Goal: Information Seeking & Learning: Learn about a topic

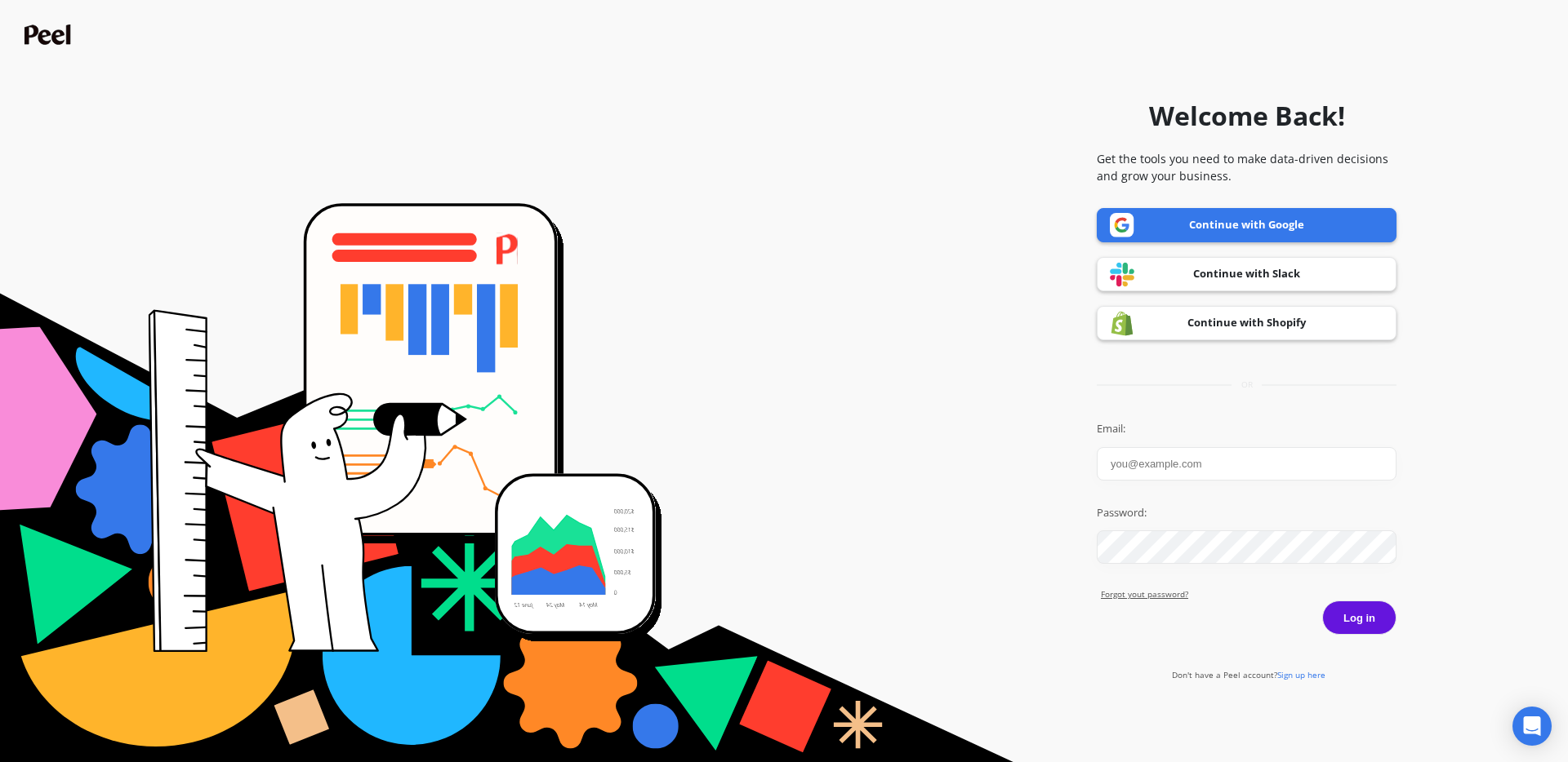
type input "amanda@goldensteersteakcompany.com"
click at [1365, 613] on button "Log in" at bounding box center [1360, 618] width 75 height 35
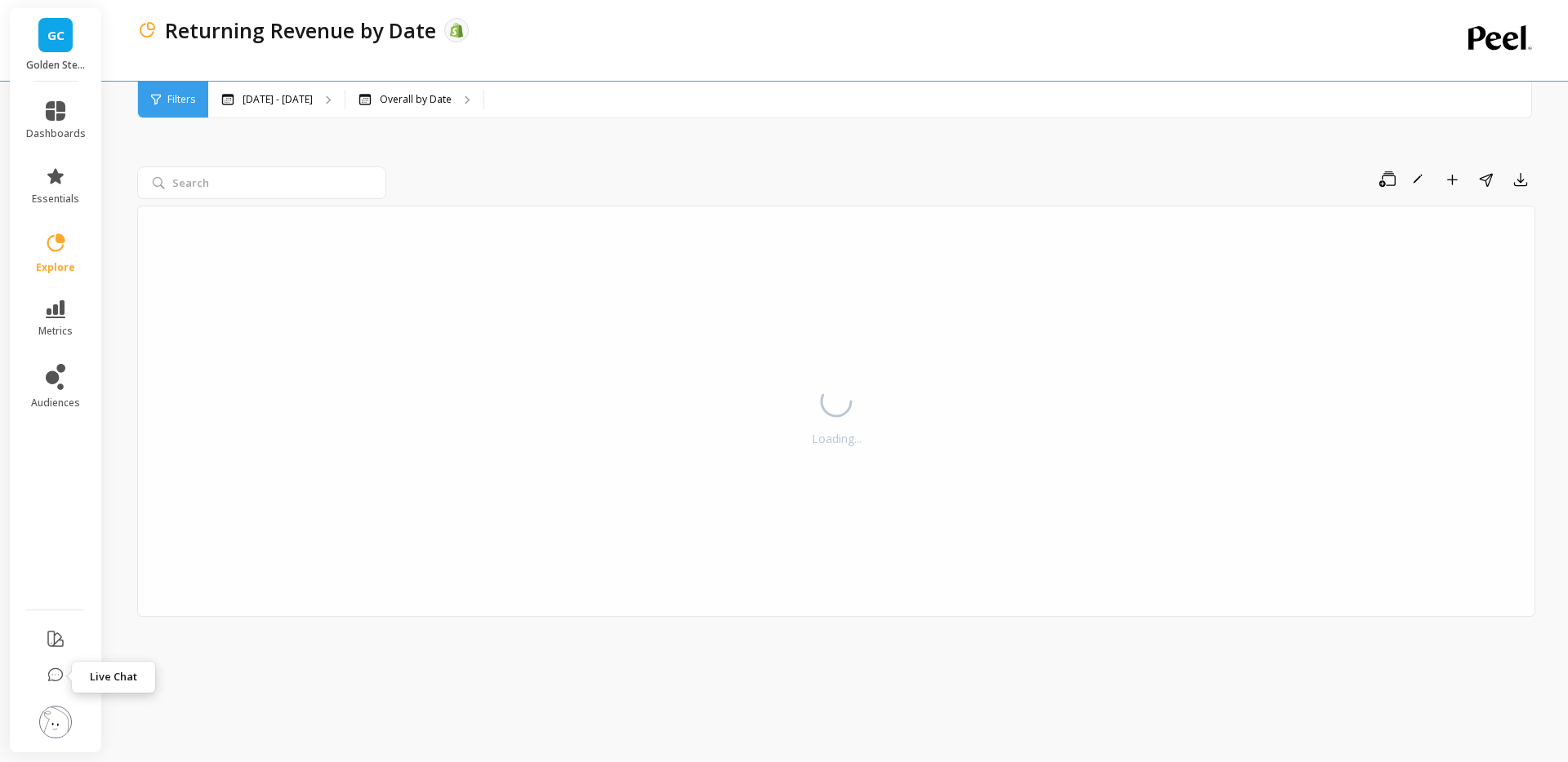
click at [51, 677] on icon at bounding box center [55, 676] width 16 height 16
select select "sum"
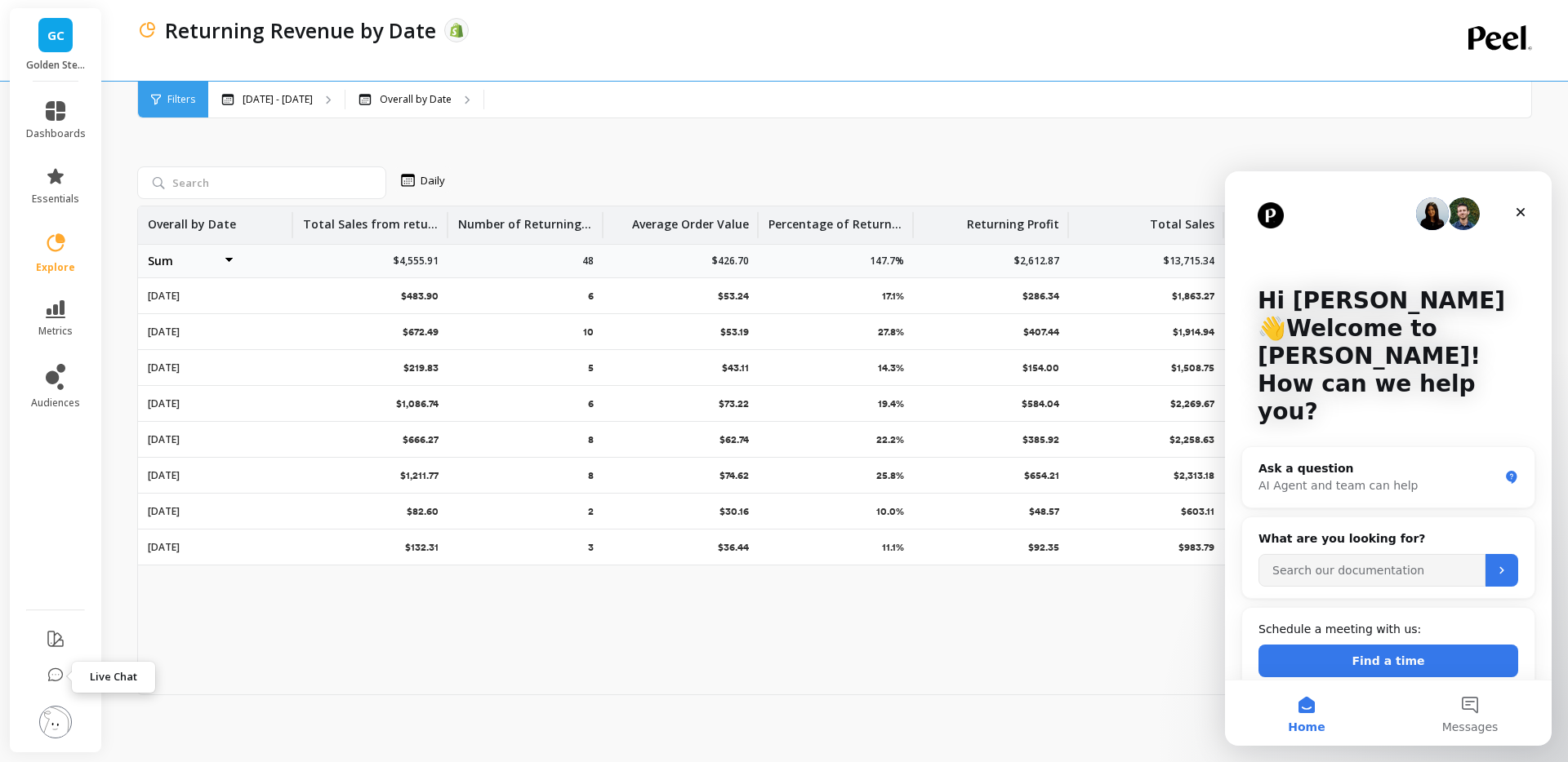
click at [51, 677] on icon at bounding box center [55, 676] width 16 height 16
click at [44, 531] on ul "dashboards essentials explore metrics audiences" at bounding box center [56, 340] width 92 height 498
click at [1529, 212] on div "Close" at bounding box center [1521, 212] width 30 height 30
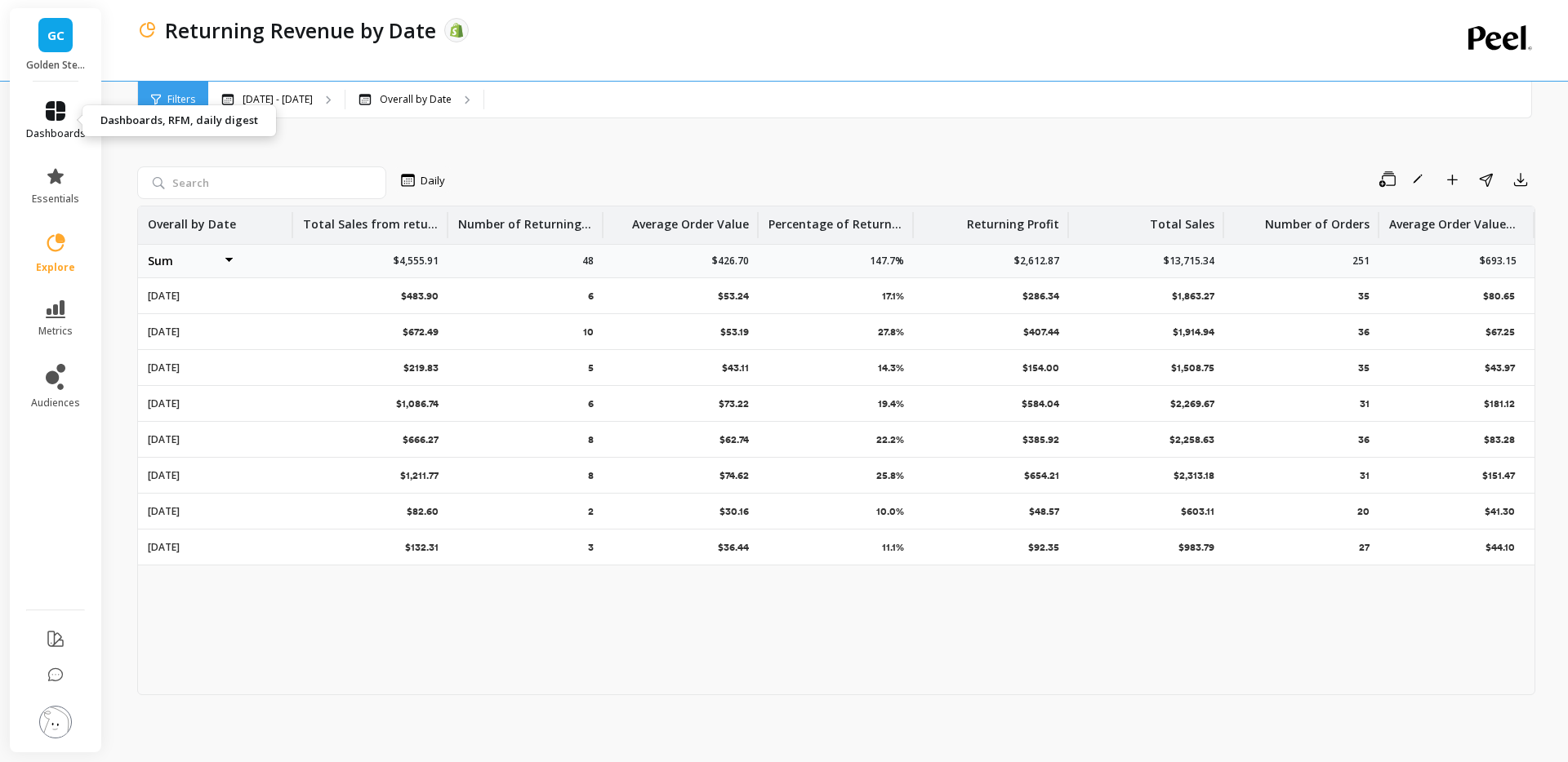
click at [53, 118] on icon at bounding box center [56, 111] width 19 height 19
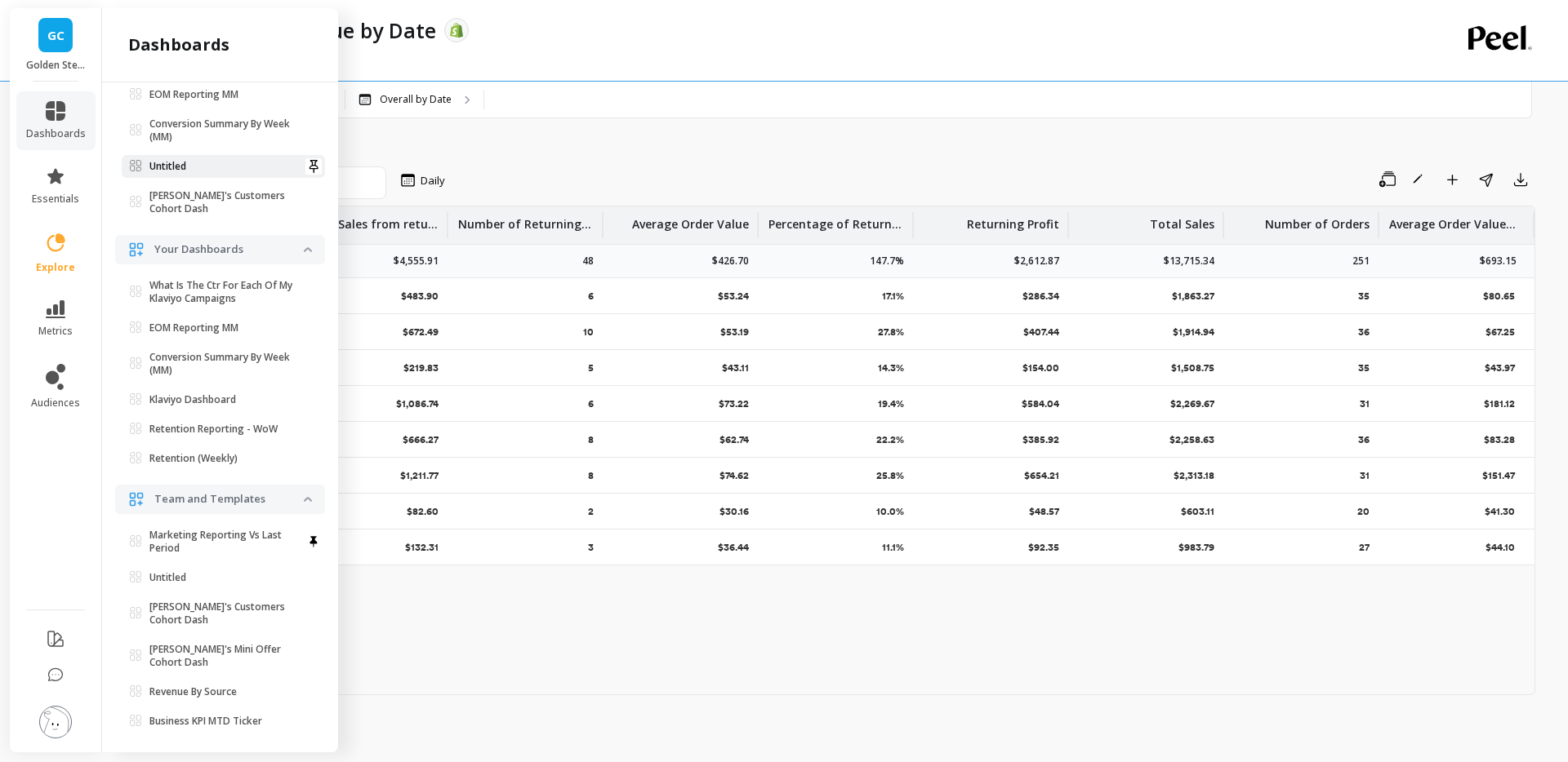
scroll to position [266, 0]
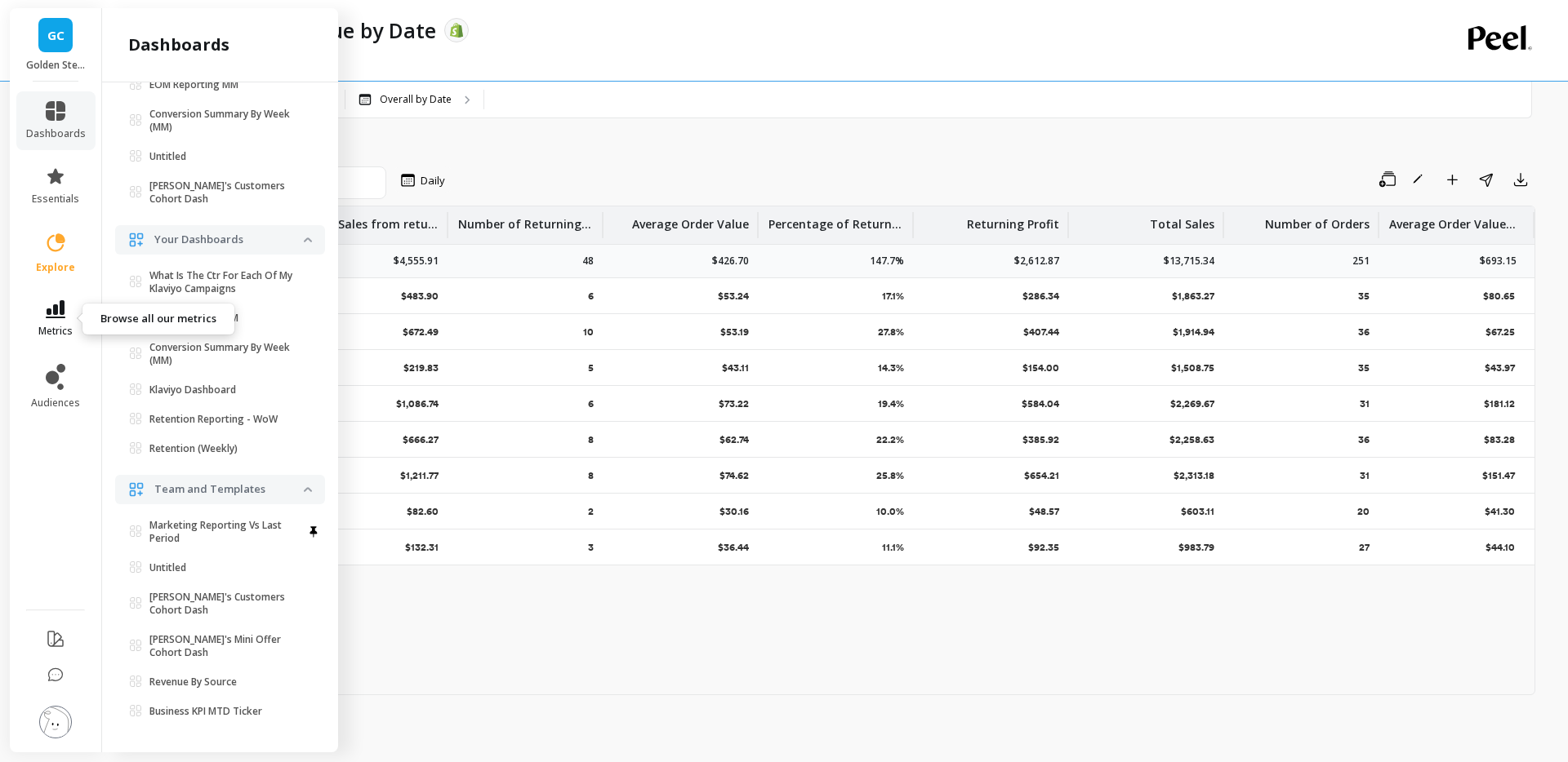
click at [63, 315] on icon at bounding box center [56, 309] width 19 height 18
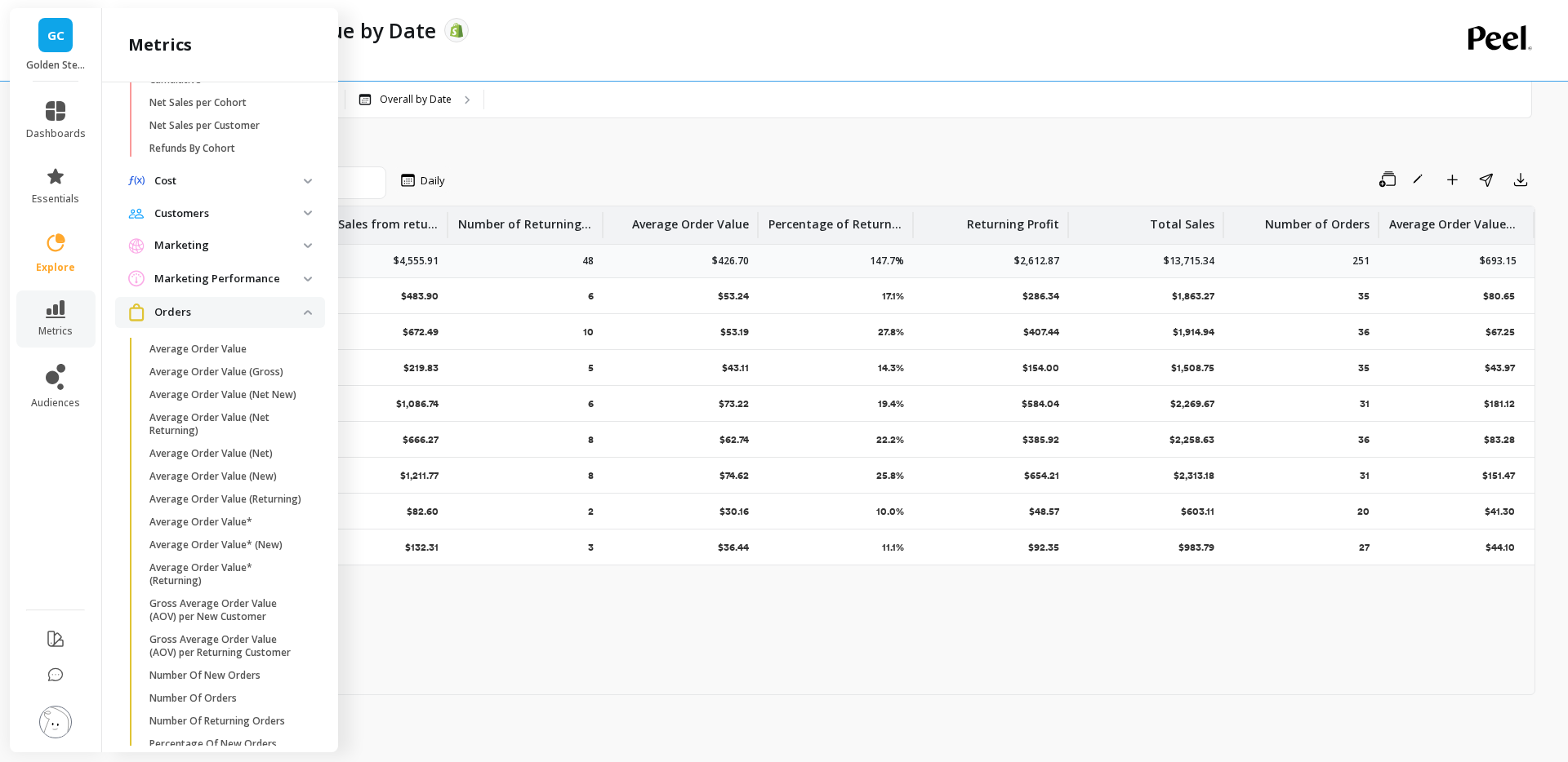
scroll to position [843, 0]
click at [236, 252] on p "Marketing" at bounding box center [229, 243] width 150 height 16
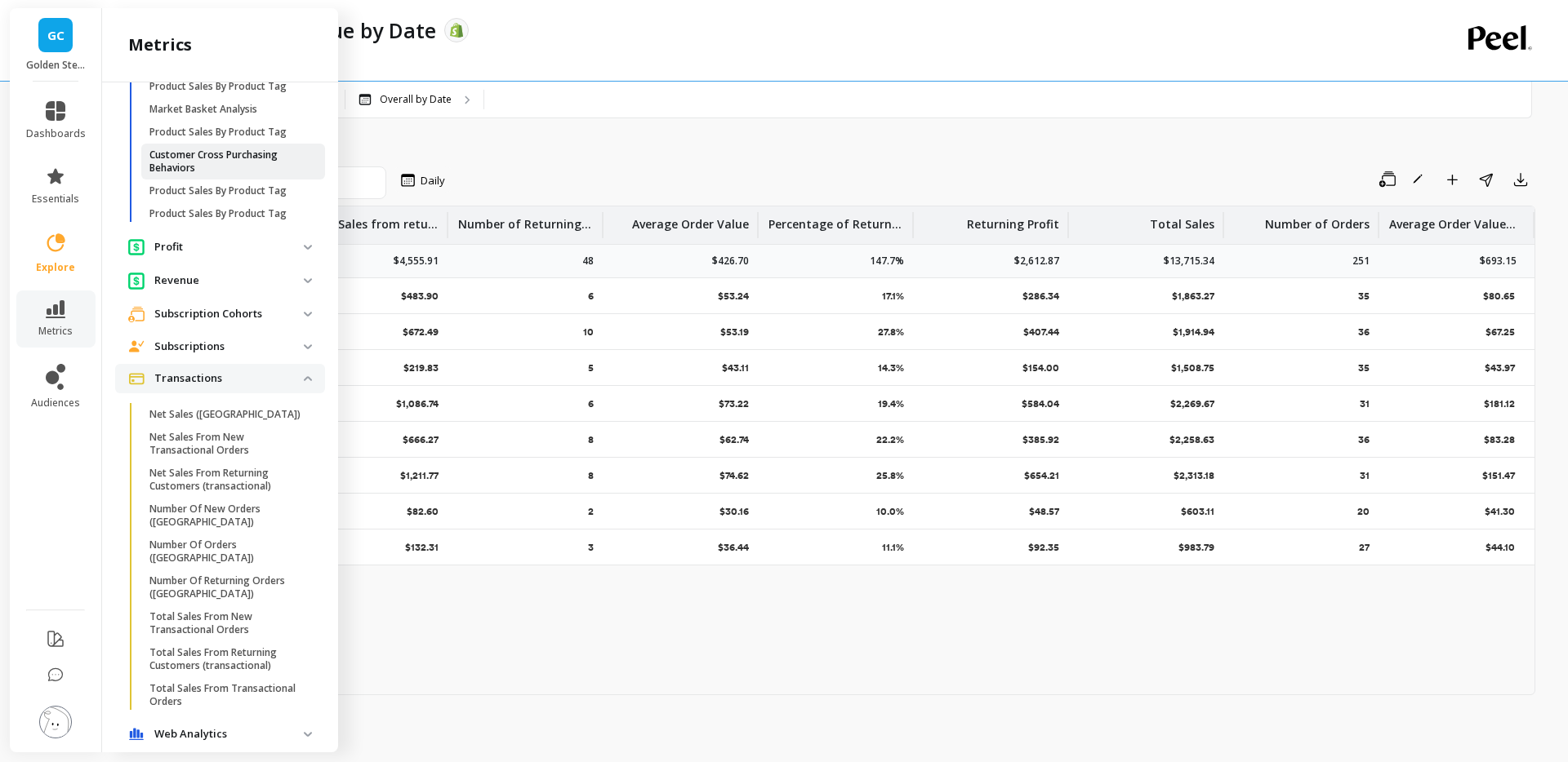
scroll to position [2330, 0]
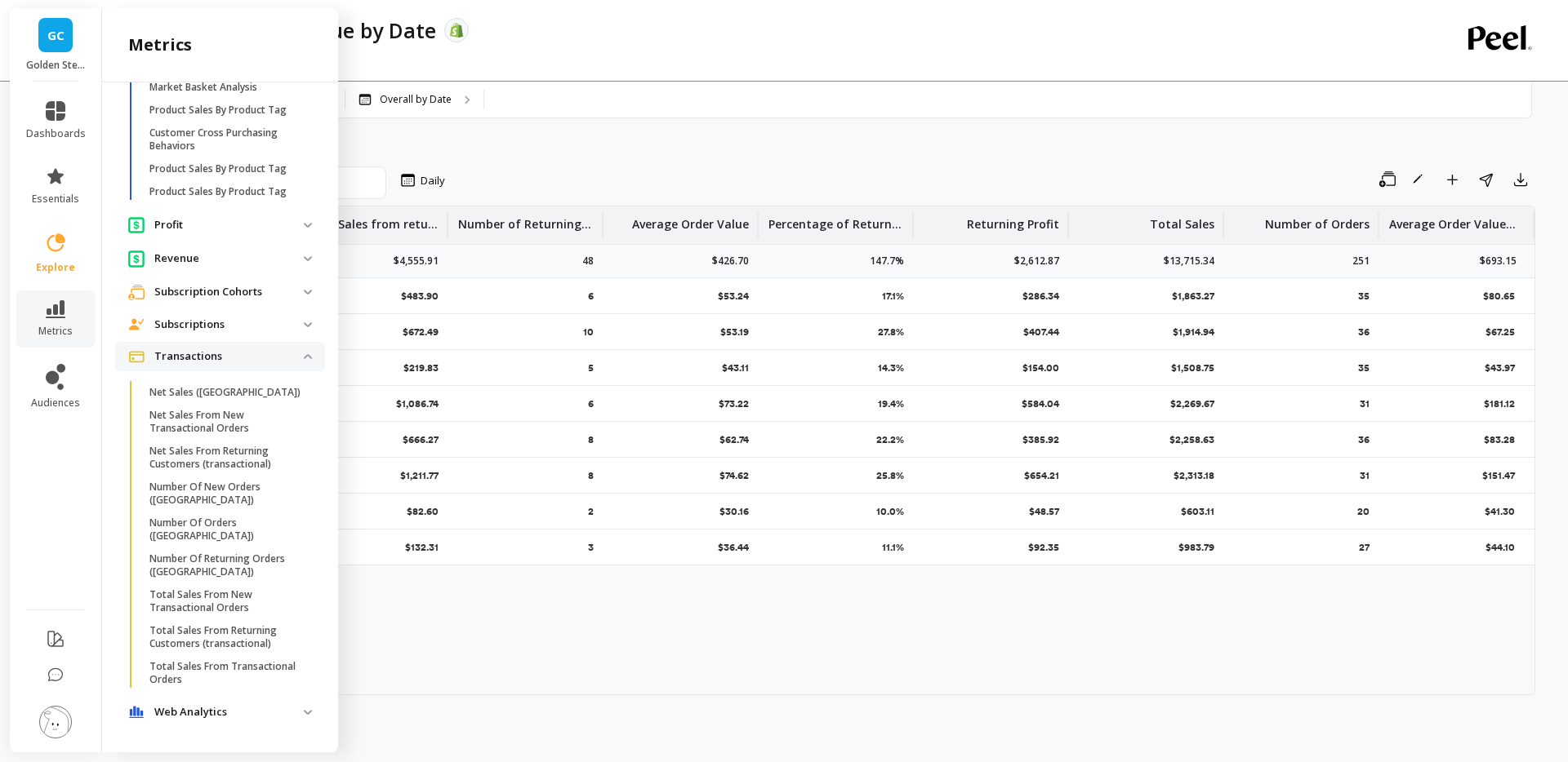
click at [231, 333] on p "Subscriptions" at bounding box center [229, 324] width 150 height 16
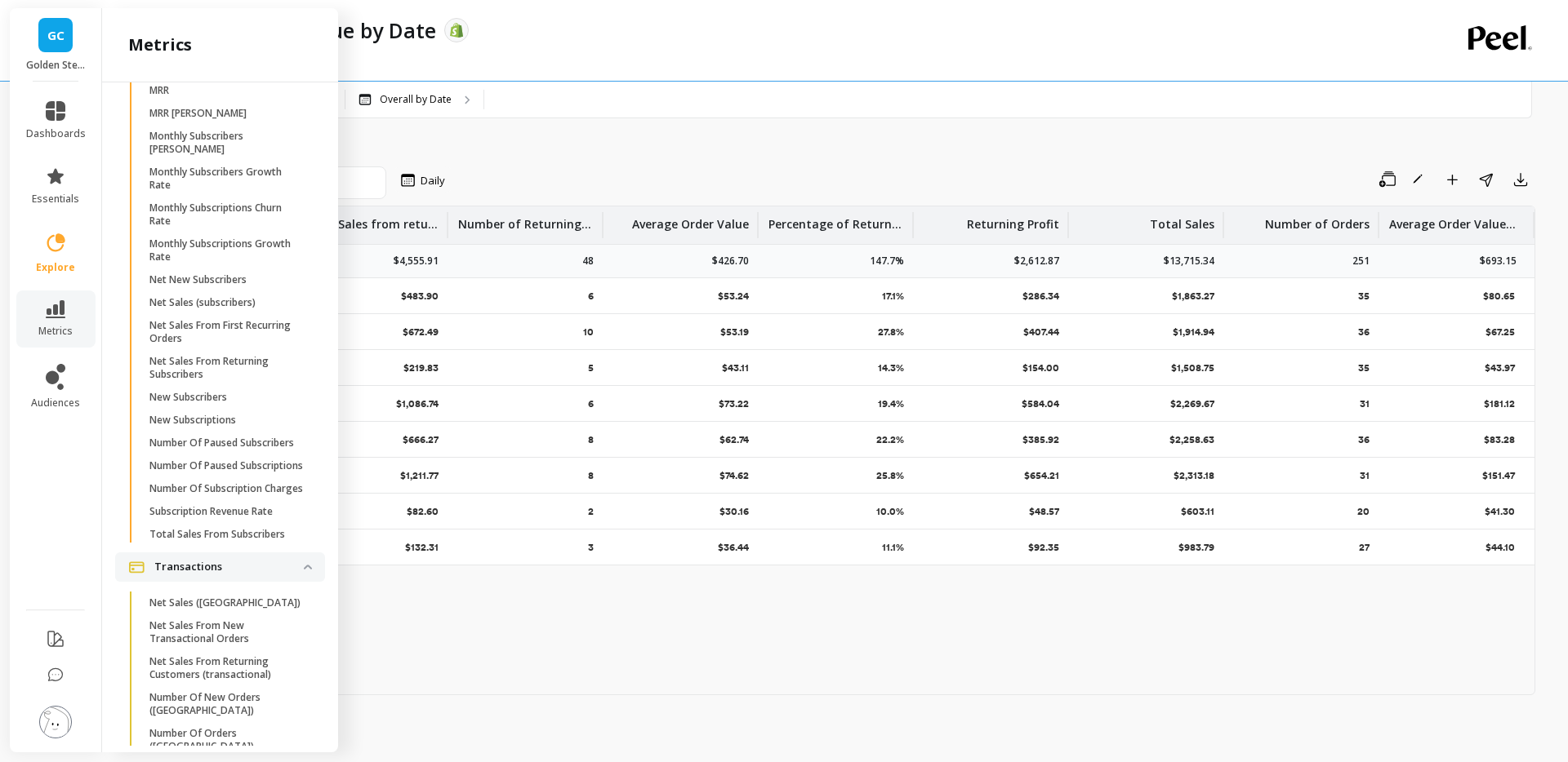
scroll to position [2843, 0]
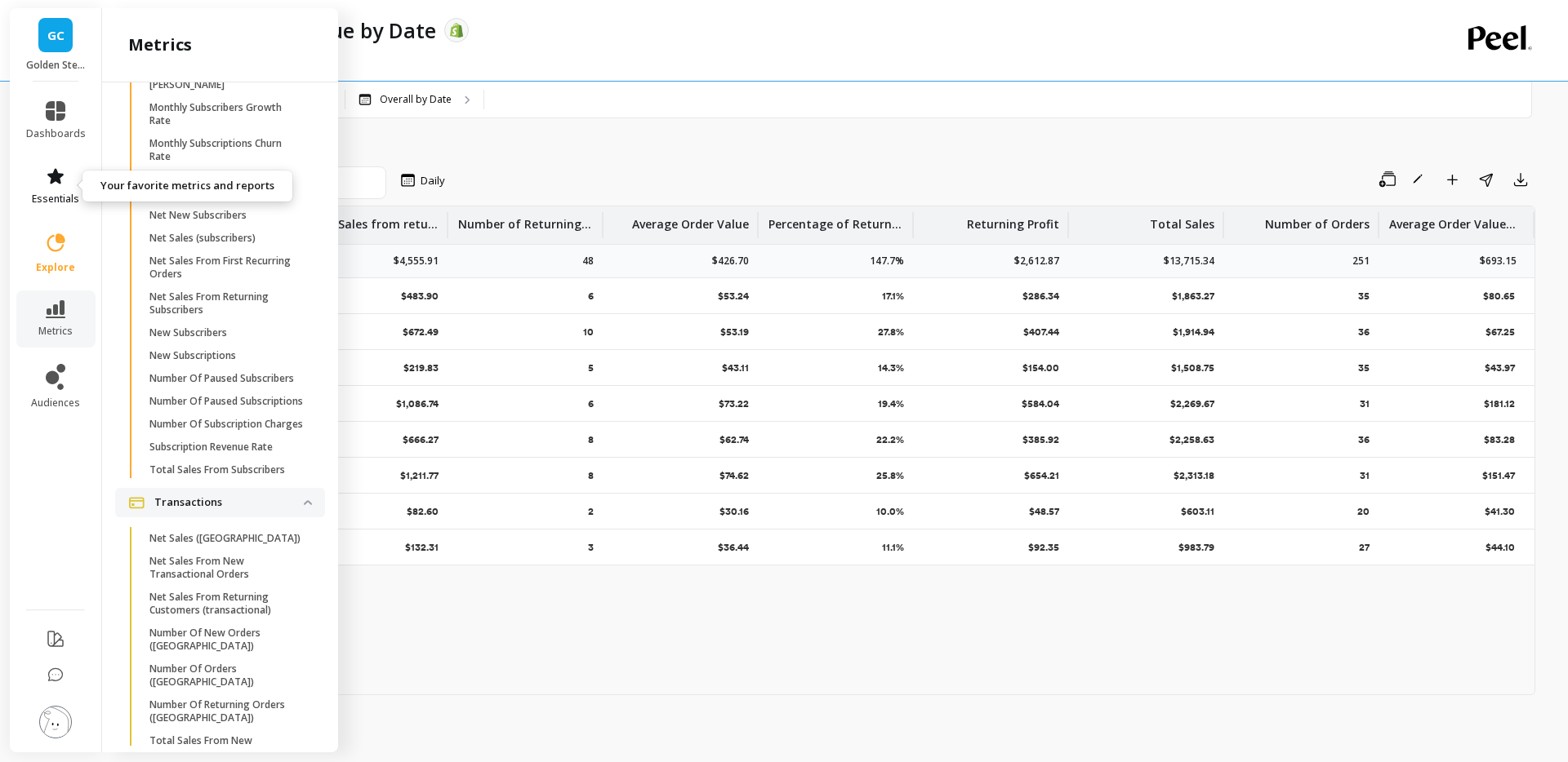
click at [62, 189] on link "essentials" at bounding box center [56, 186] width 59 height 39
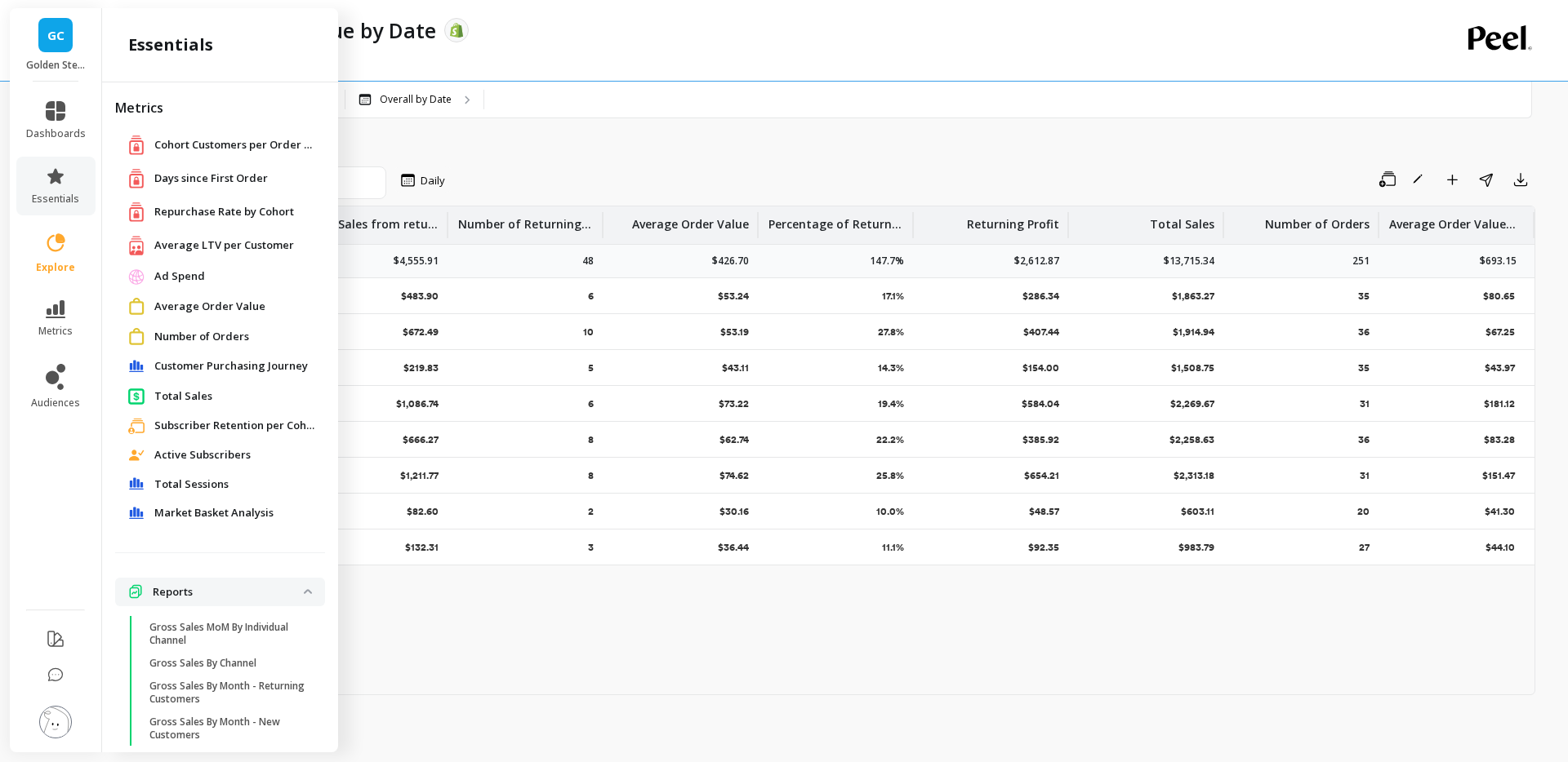
scroll to position [0, 0]
click at [212, 487] on span "Total Sessions" at bounding box center [192, 485] width 75 height 16
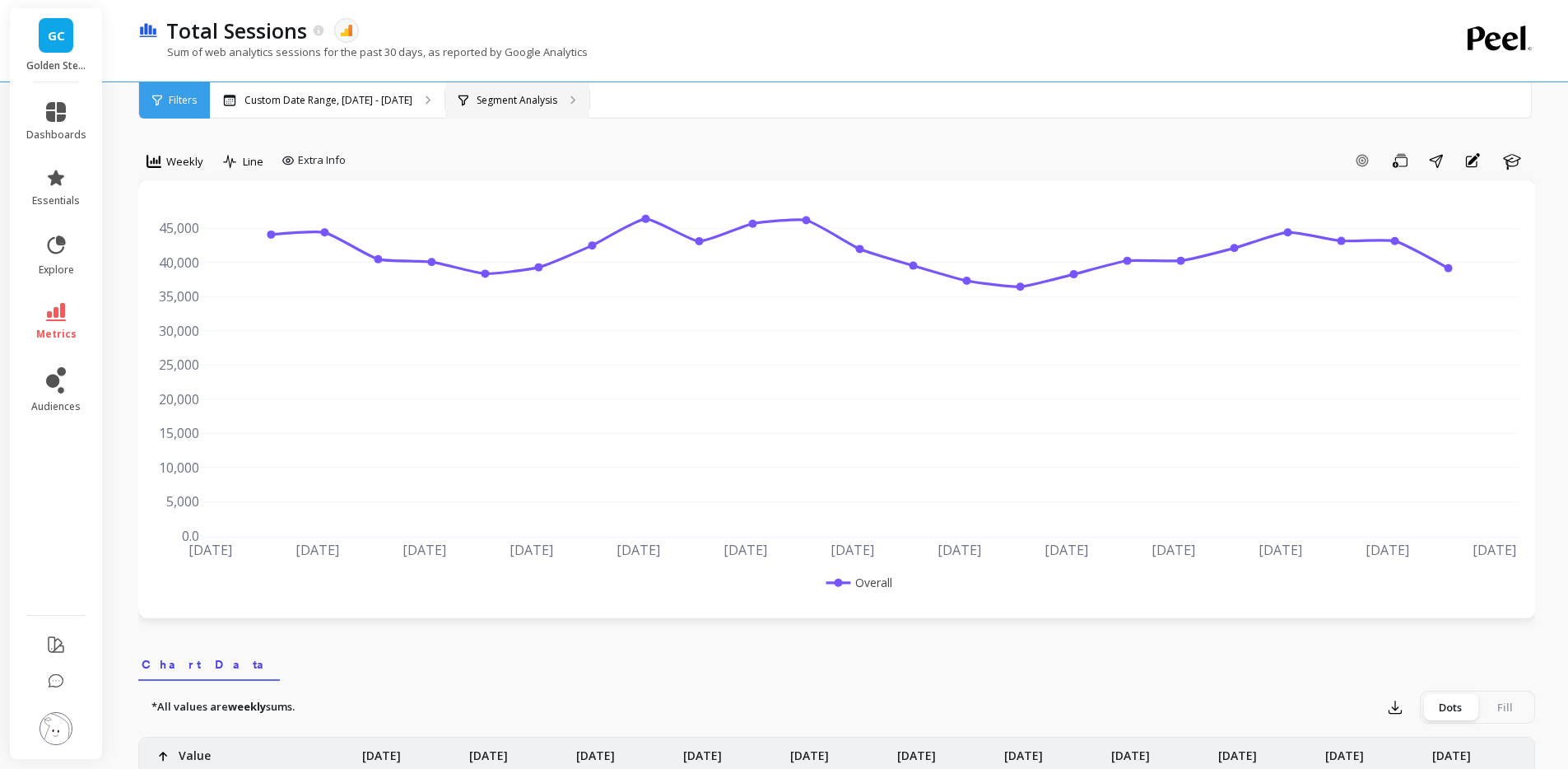
click at [503, 100] on p "Segment Analysis" at bounding box center [516, 101] width 80 height 14
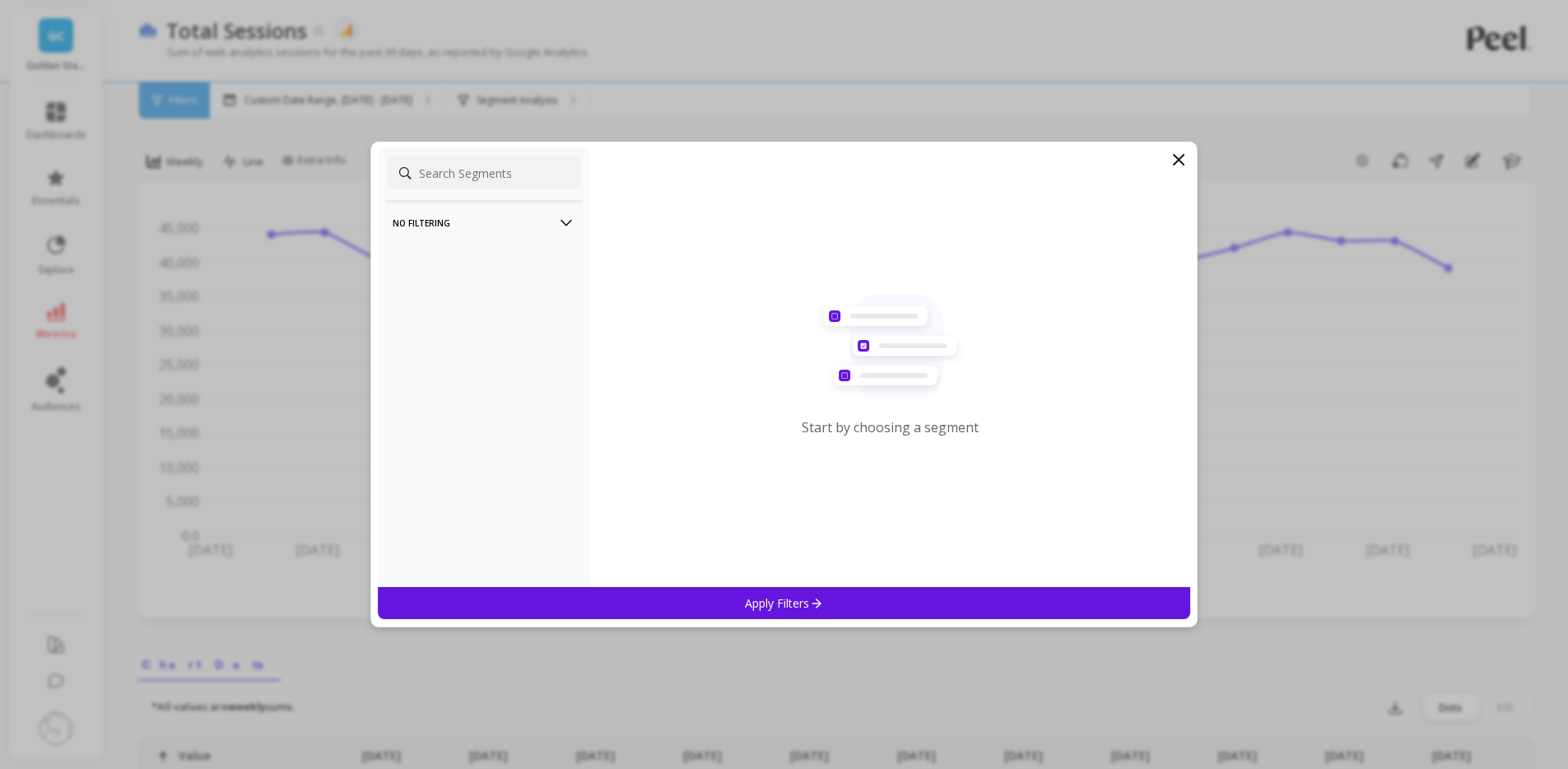
click at [542, 220] on p "No filtering" at bounding box center [483, 222] width 183 height 42
click at [536, 361] on div "No filtering Overall" at bounding box center [484, 368] width 213 height 439
click at [1188, 157] on icon at bounding box center [1178, 160] width 19 height 19
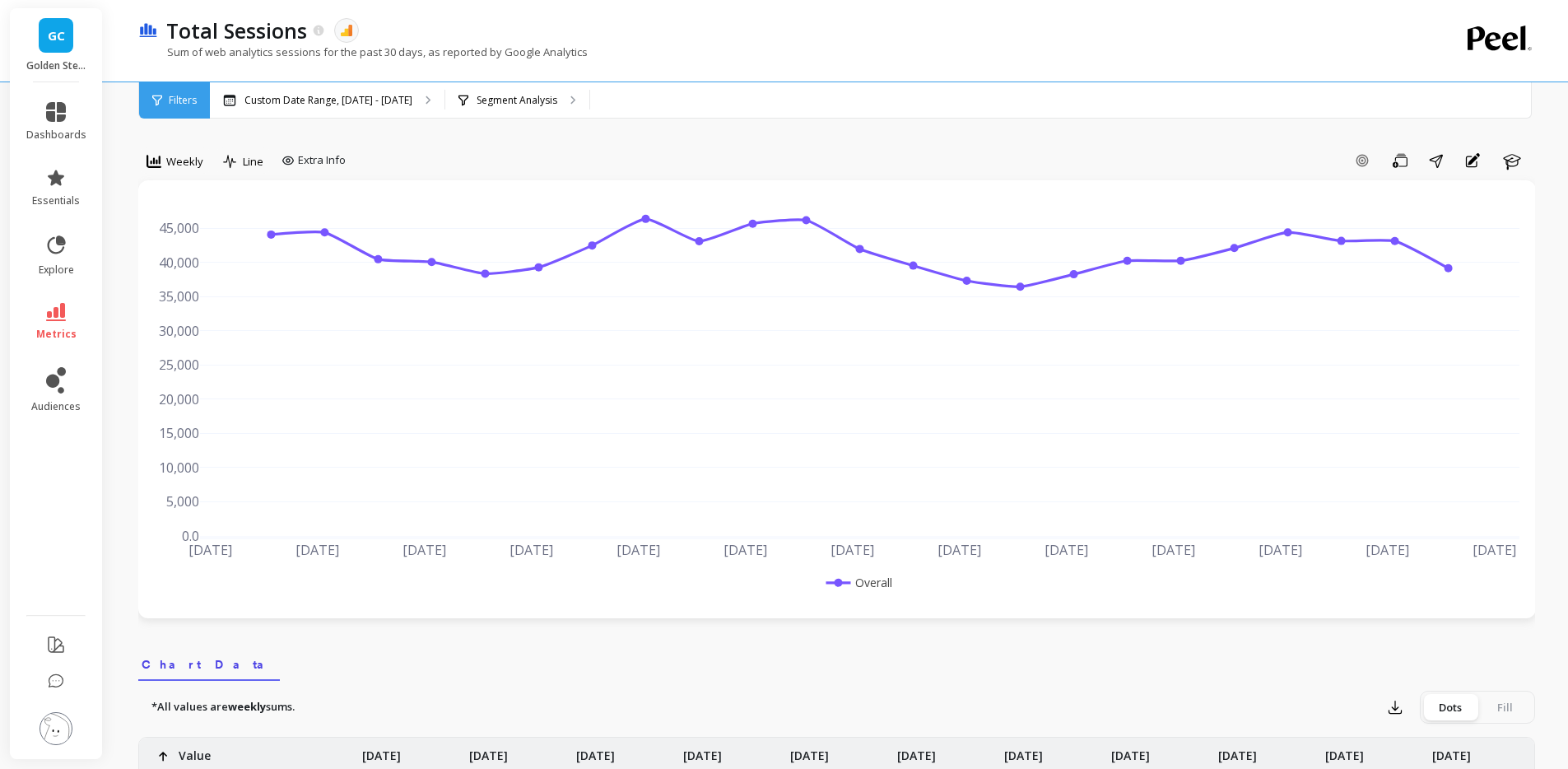
click at [1084, 167] on div "Add Goal Save Share Annotations Learn" at bounding box center [944, 160] width 1183 height 26
click at [331, 159] on span "Extra Info" at bounding box center [321, 161] width 47 height 16
click at [463, 147] on div "Add Goal Save Share Annotations Learn" at bounding box center [944, 160] width 1183 height 26
click at [153, 102] on icon at bounding box center [158, 101] width 10 height 12
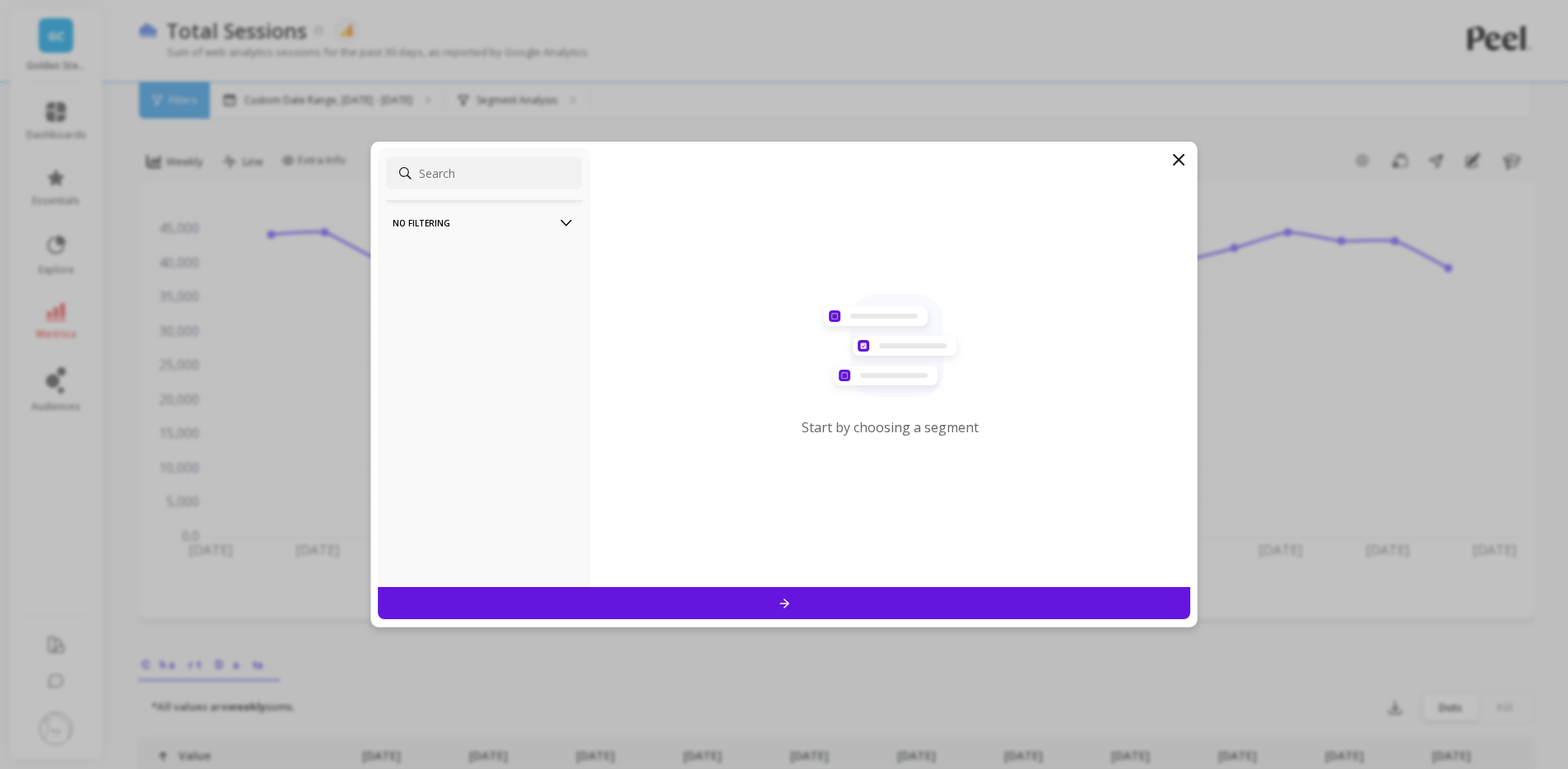
click at [499, 225] on p "No filtering" at bounding box center [483, 222] width 183 height 42
click at [1180, 163] on icon at bounding box center [1179, 160] width 10 height 10
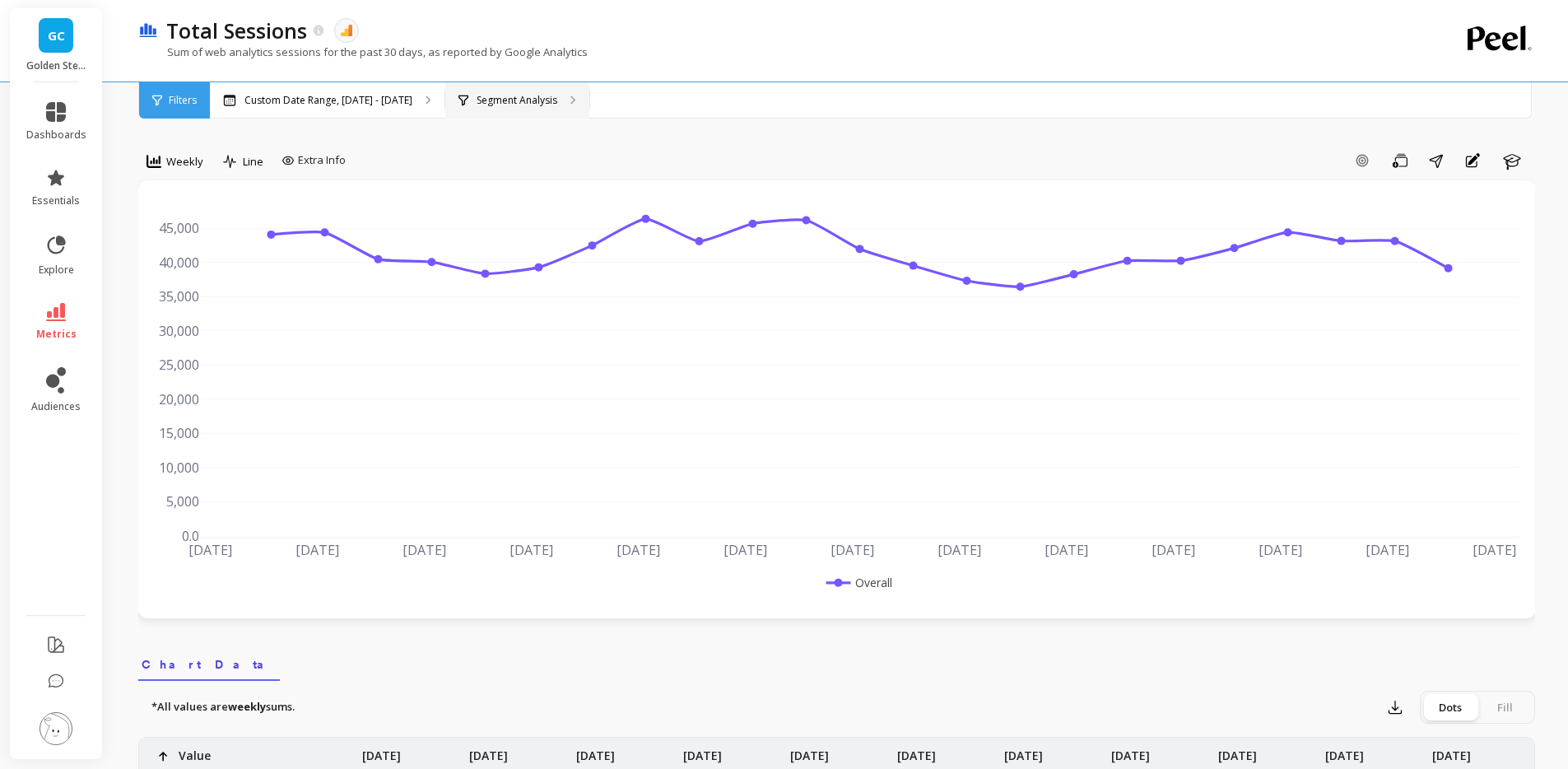
click at [492, 108] on div "Segment Analysis" at bounding box center [517, 100] width 144 height 36
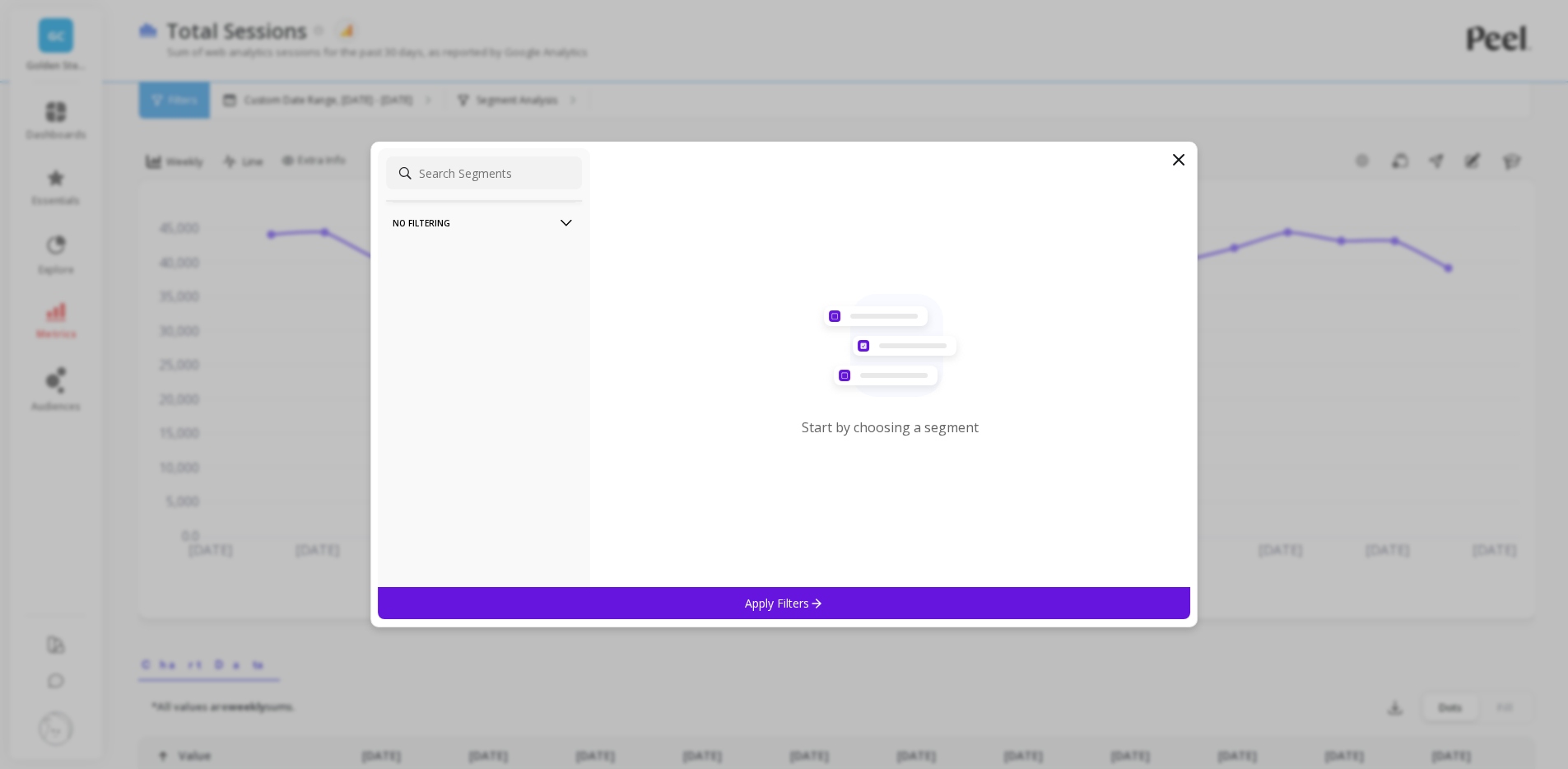
click at [878, 601] on div "Apply Filters" at bounding box center [784, 603] width 813 height 32
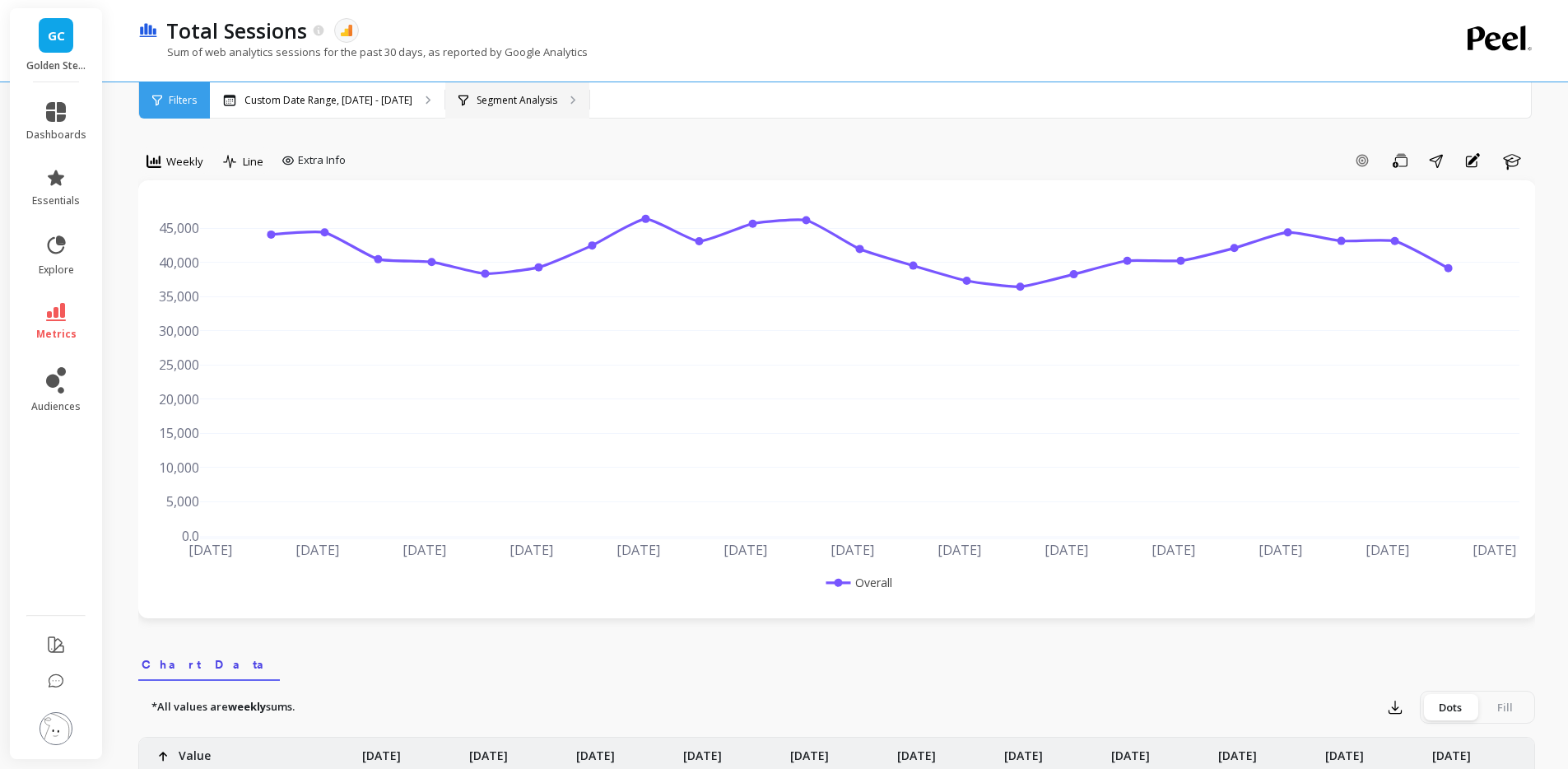
click at [477, 95] on p "Segment Analysis" at bounding box center [516, 101] width 80 height 14
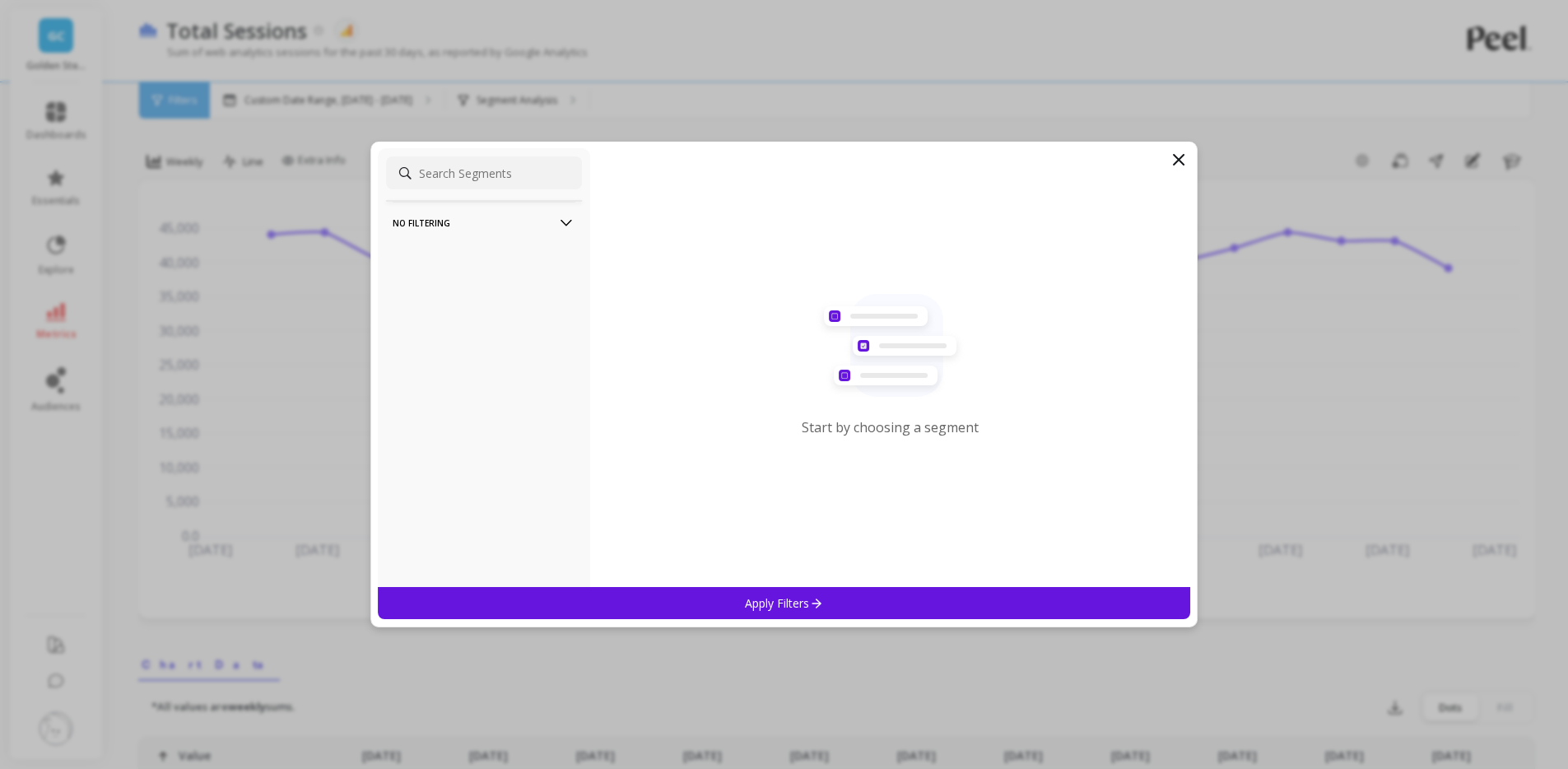
click at [495, 220] on p "No filtering" at bounding box center [483, 222] width 183 height 42
click at [1177, 159] on icon at bounding box center [1179, 160] width 10 height 10
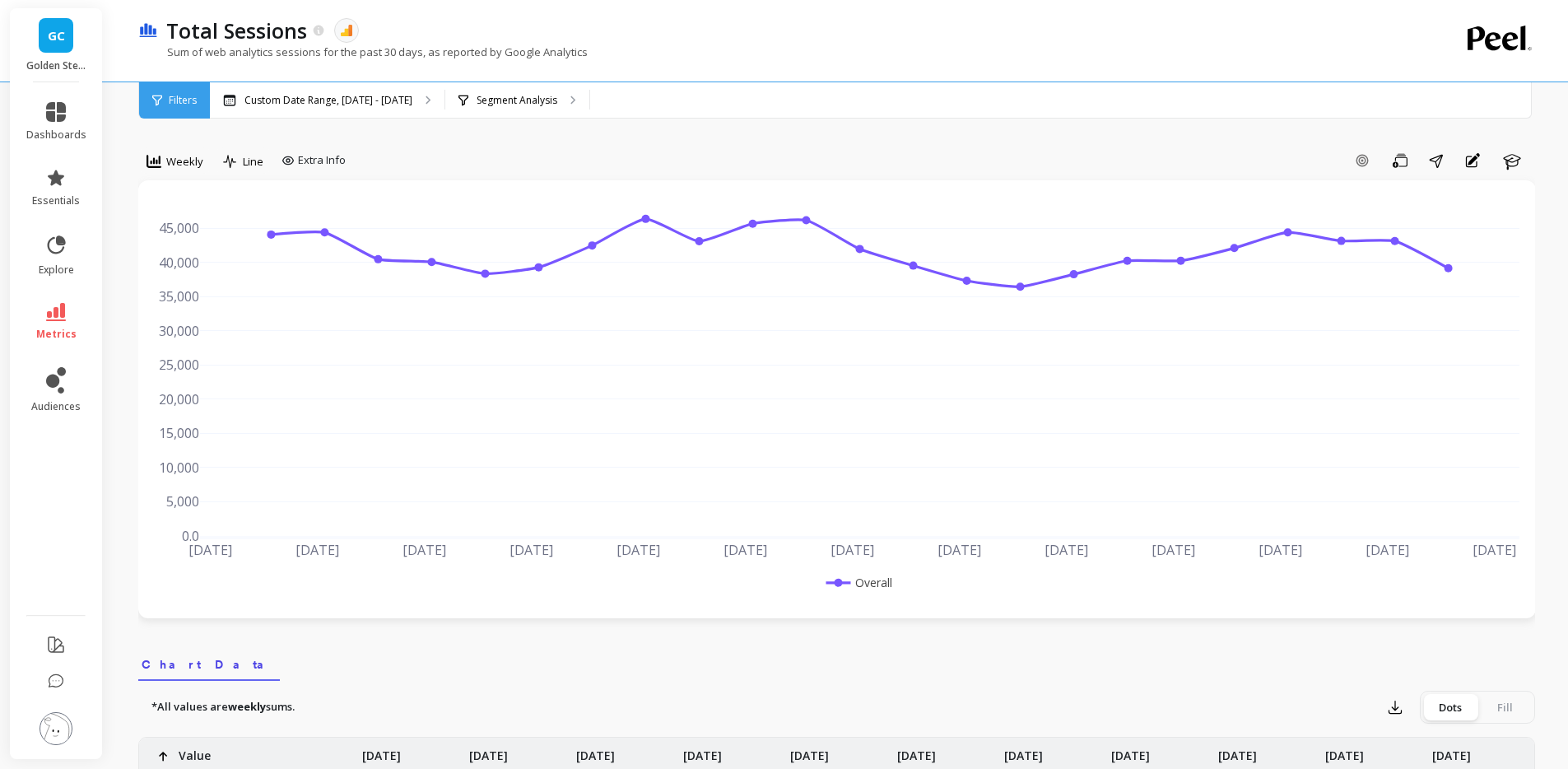
click at [58, 729] on img at bounding box center [56, 729] width 33 height 33
click at [1073, 86] on div "Custom Date Range, [DATE] - [DATE] Segment Analysis" at bounding box center [906, 100] width 1392 height 36
click at [64, 647] on icon at bounding box center [55, 644] width 15 height 15
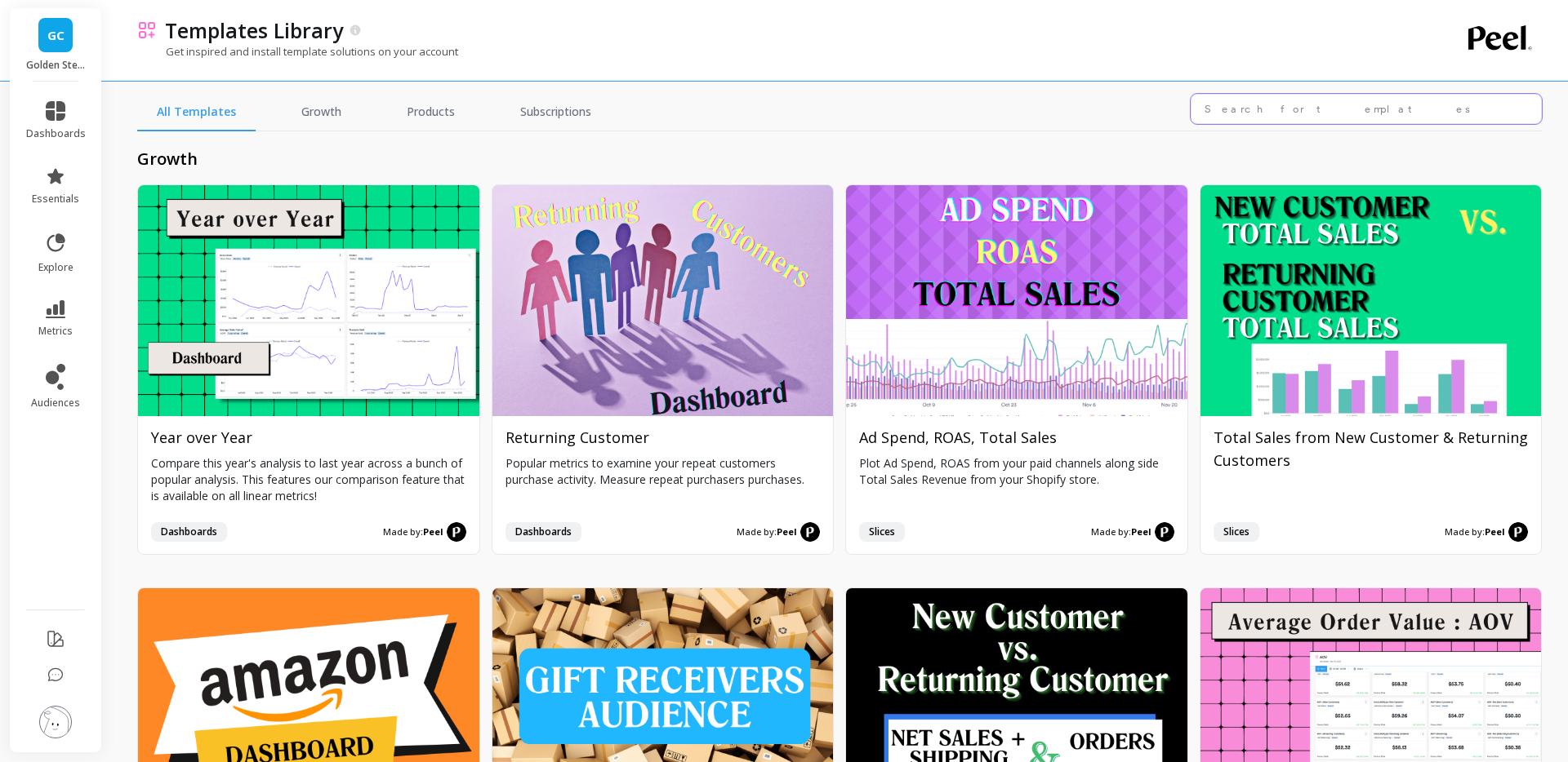
click at [1313, 113] on input "text" at bounding box center [1367, 109] width 351 height 31
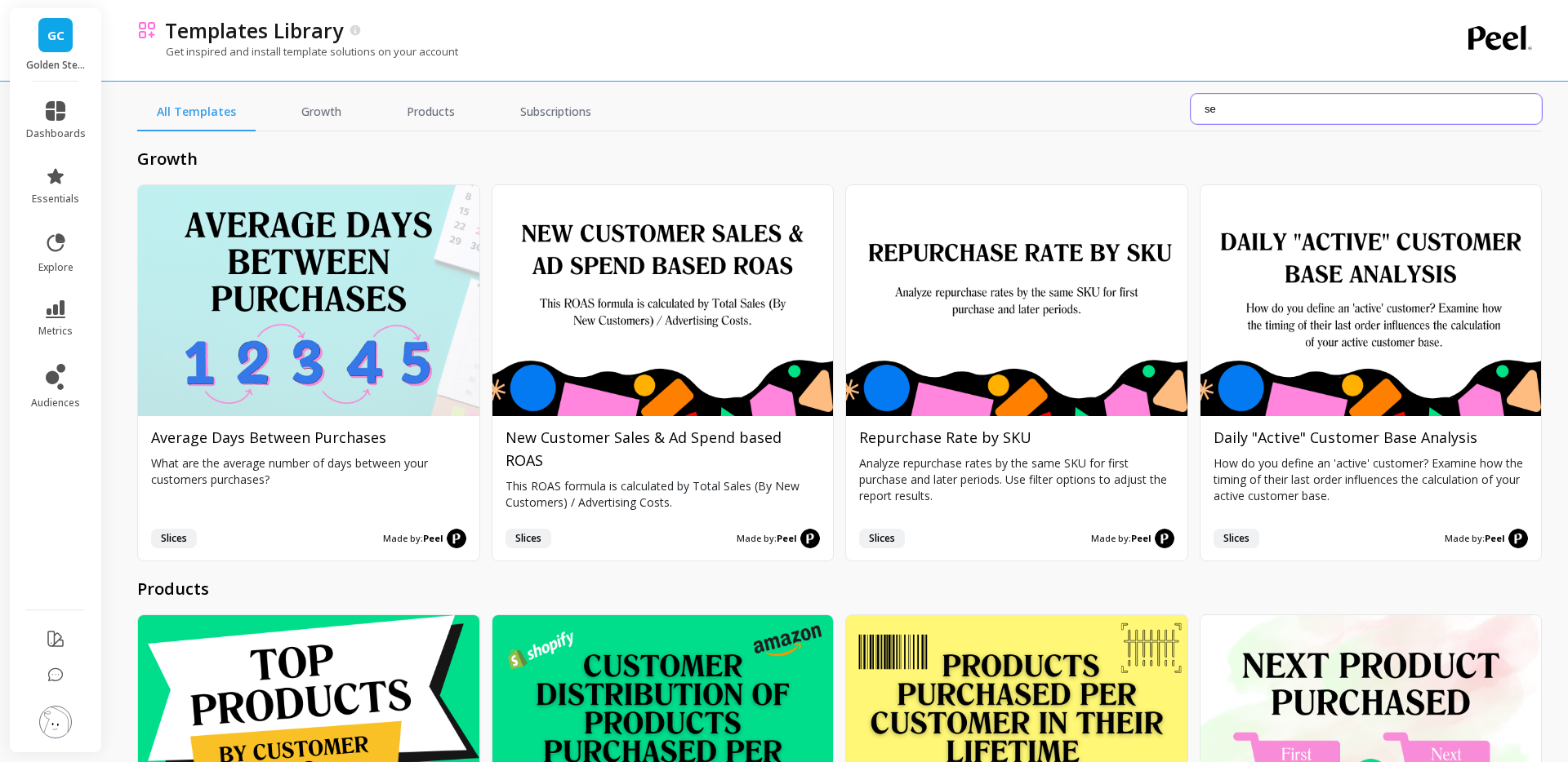
type input "s"
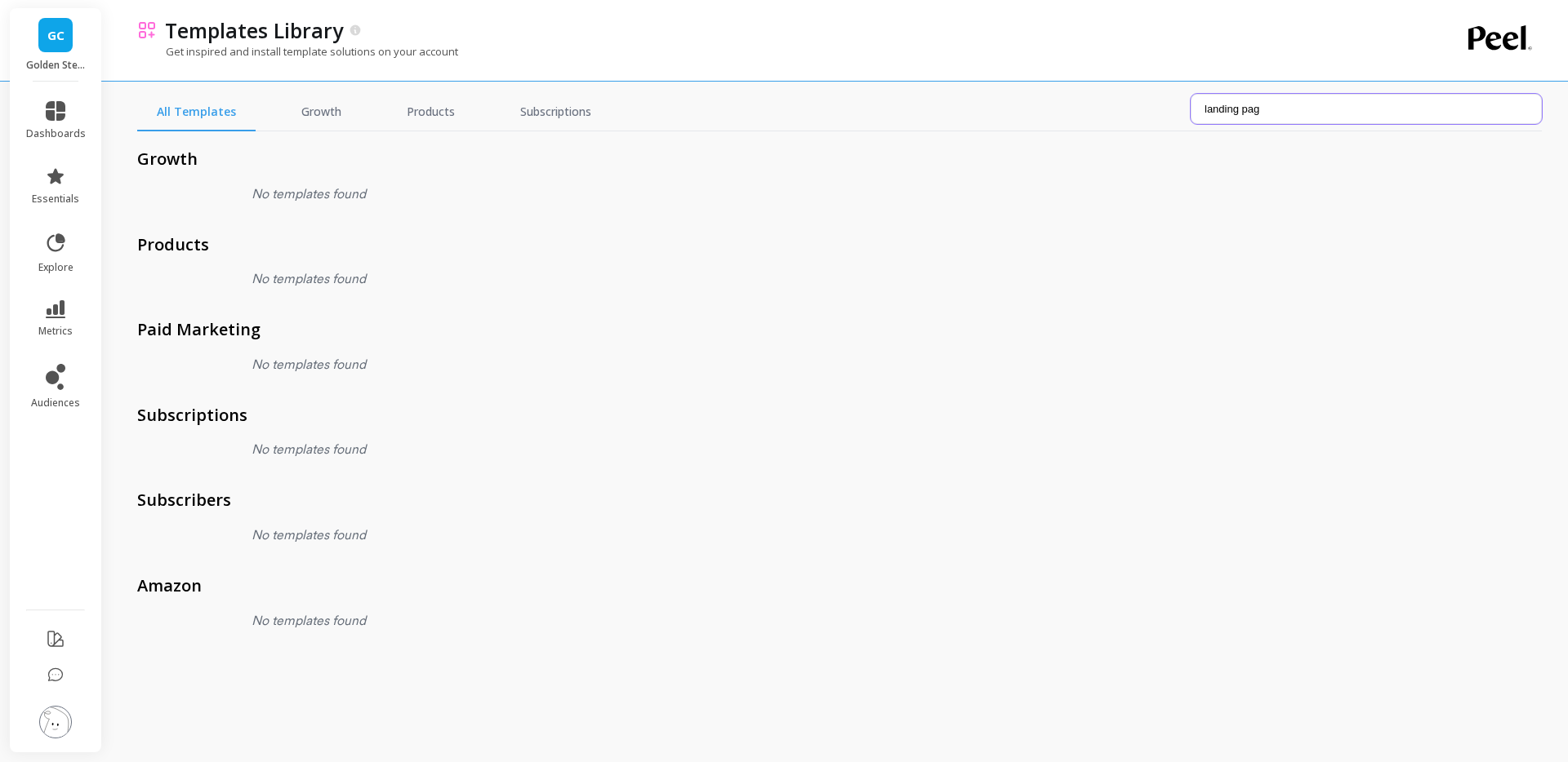
type input "landing page"
